Goal: Transaction & Acquisition: Purchase product/service

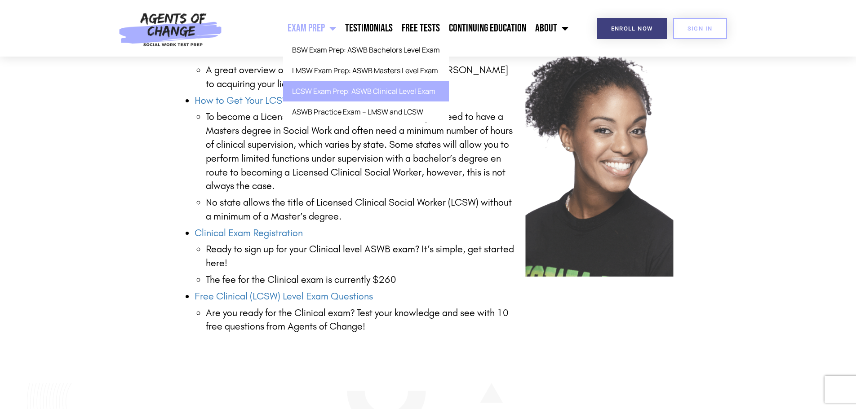
click at [336, 31] on span "Menu" at bounding box center [330, 28] width 11 height 20
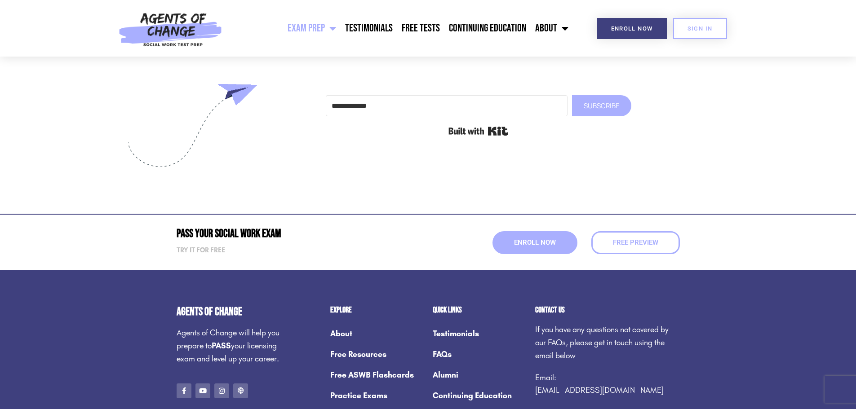
scroll to position [4764, 0]
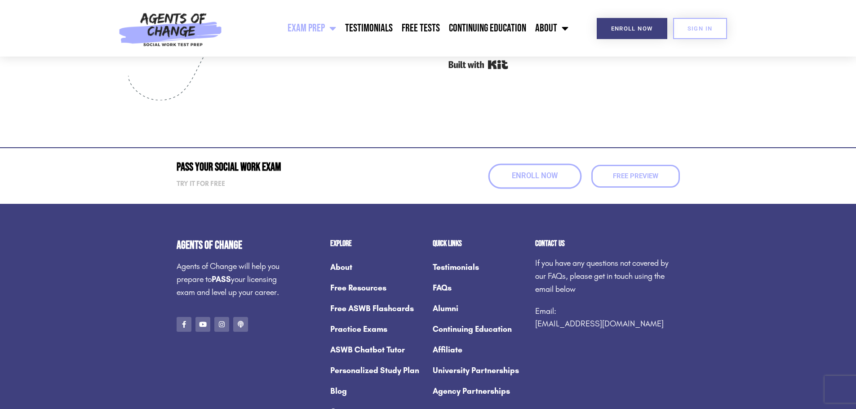
click at [553, 180] on span "Enroll Now" at bounding box center [535, 177] width 46 height 8
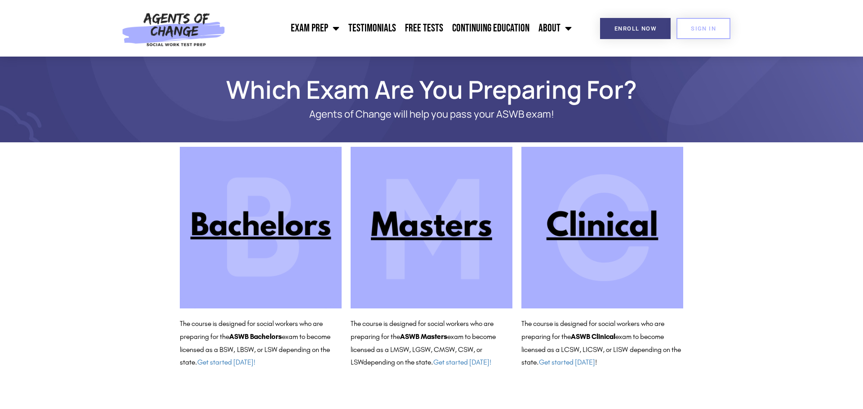
click at [617, 218] on img at bounding box center [602, 228] width 162 height 162
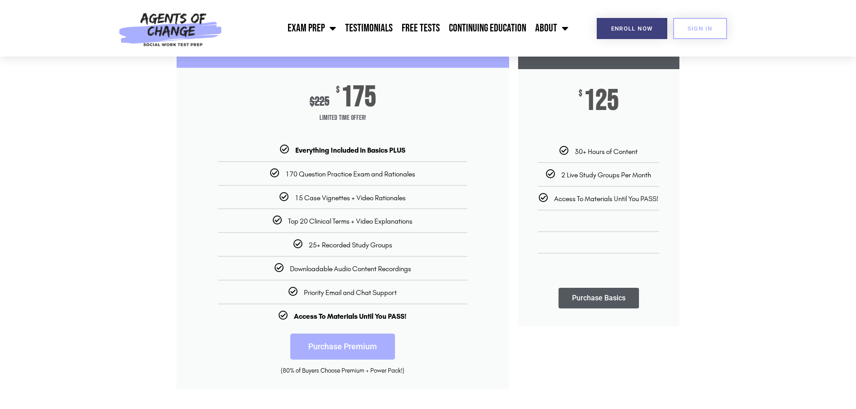
scroll to position [135, 0]
click at [360, 342] on link "Purchase Premium" at bounding box center [342, 346] width 105 height 26
